Goal: Task Accomplishment & Management: Use online tool/utility

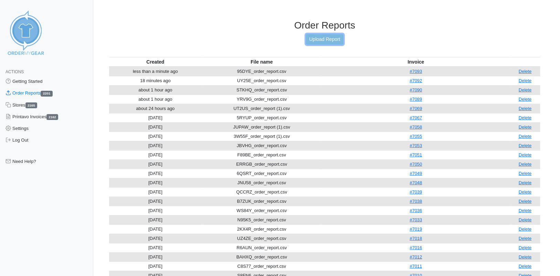
click at [322, 39] on link "Upload Report" at bounding box center [324, 39] width 37 height 11
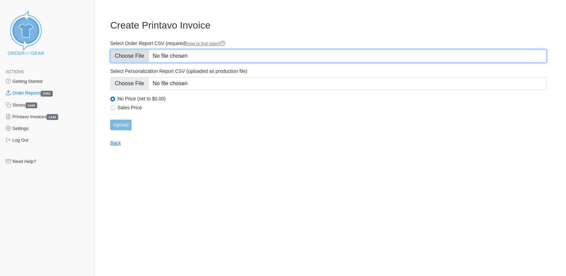
click at [131, 59] on input "Select Order Report CSV (required) How to find report" at bounding box center [328, 56] width 436 height 13
type input "C:\fakepath\TQW3W_order_report.csv"
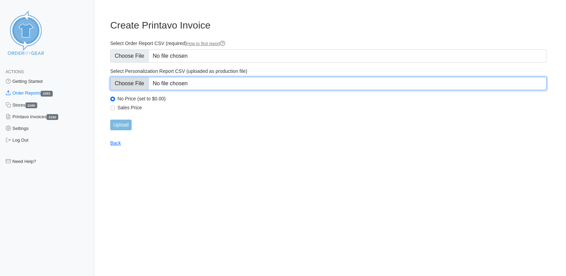
click at [124, 85] on input "Select Personalization Report CSV (uploaded as production file)" at bounding box center [328, 83] width 436 height 13
type input "C:\fakepath\TQW3W_personalization_report.csv"
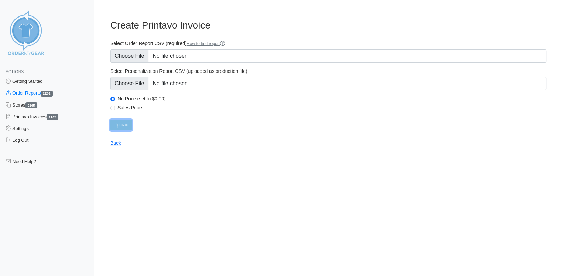
click at [113, 128] on input "Upload" at bounding box center [120, 125] width 21 height 11
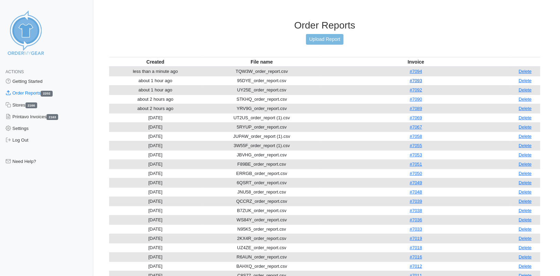
click at [422, 80] on link "#7093" at bounding box center [416, 80] width 12 height 5
click at [313, 43] on link "Upload Report" at bounding box center [324, 39] width 37 height 11
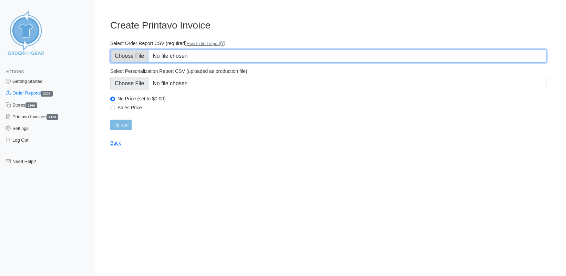
click at [131, 61] on input "Select Order Report CSV (required) How to find report" at bounding box center [328, 56] width 436 height 13
type input "C:\fakepath\BKRTJ_order_report.csv"
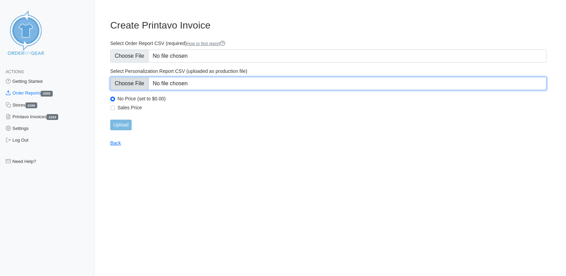
click at [127, 84] on input "Select Personalization Report CSV (uploaded as production file)" at bounding box center [328, 83] width 436 height 13
click at [131, 85] on input "Select Personalization Report CSV (uploaded as production file)" at bounding box center [328, 83] width 436 height 13
type input "C:\fakepath\BKRTJ_personalization_report (1).csv"
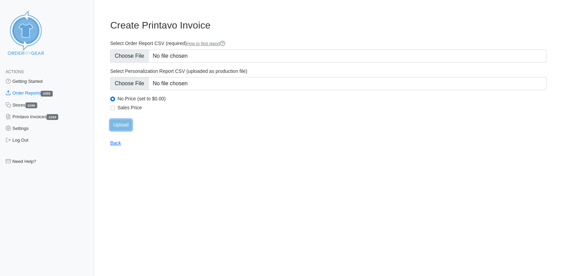
click at [117, 128] on input "Upload" at bounding box center [120, 125] width 21 height 11
